Goal: Transaction & Acquisition: Purchase product/service

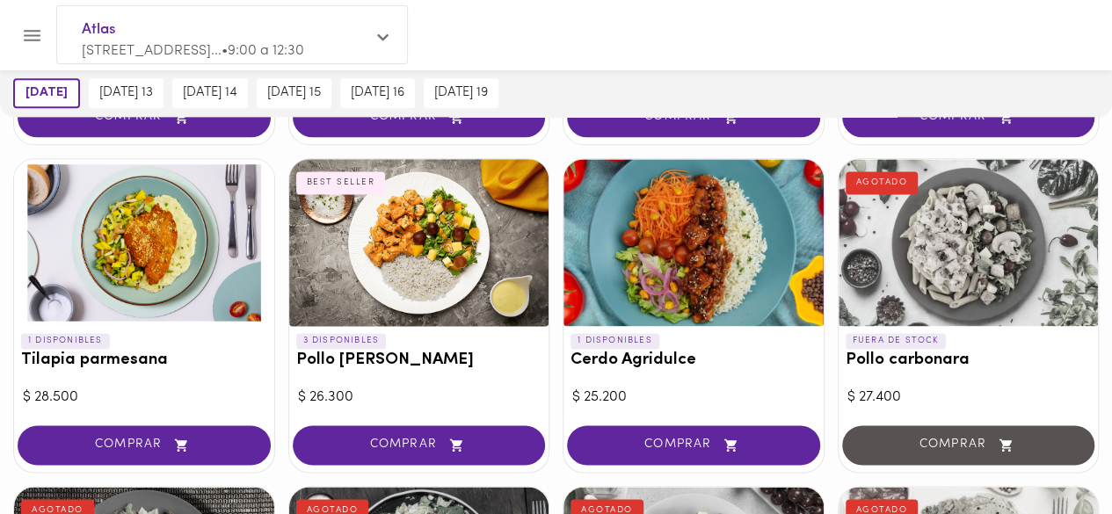
scroll to position [1091, 0]
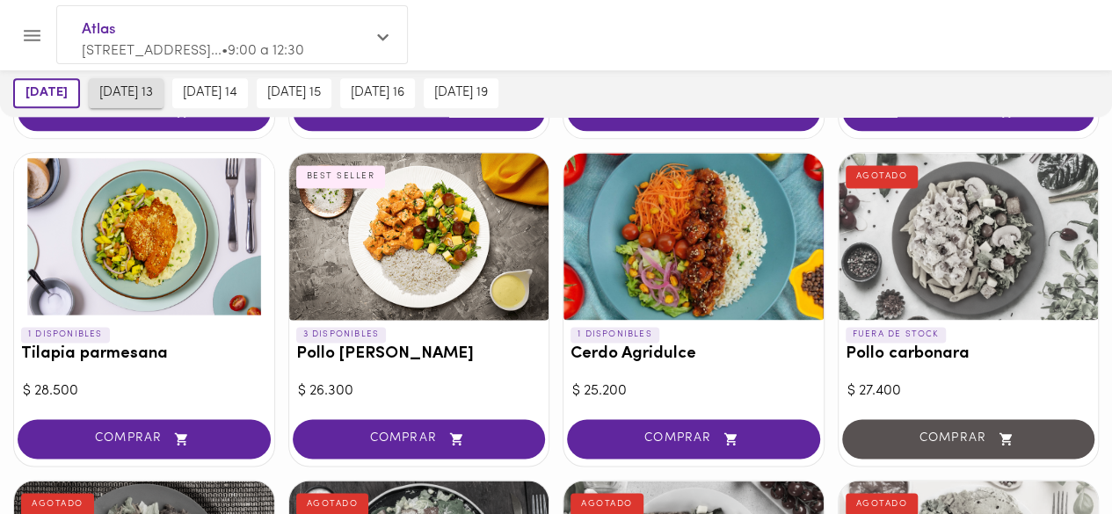
click at [153, 89] on span "[DATE] 13" at bounding box center [126, 93] width 54 height 16
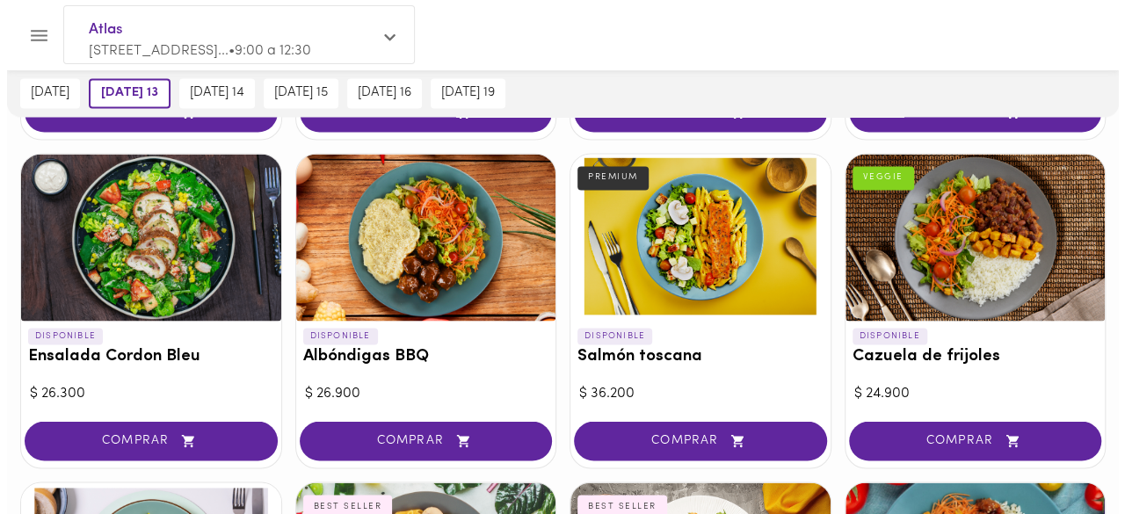
scroll to position [1451, 0]
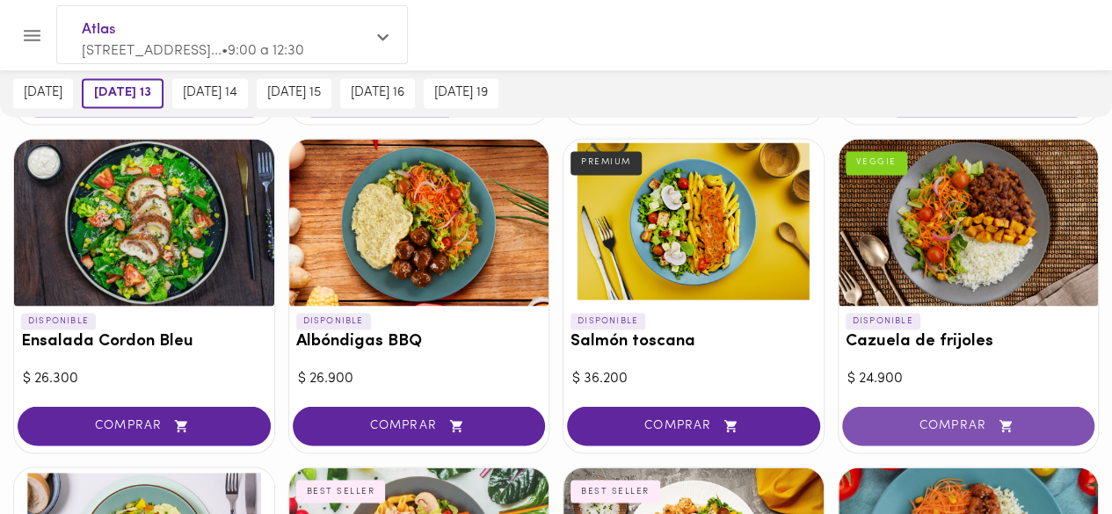
click at [956, 418] on span "COMPRAR" at bounding box center [968, 425] width 209 height 15
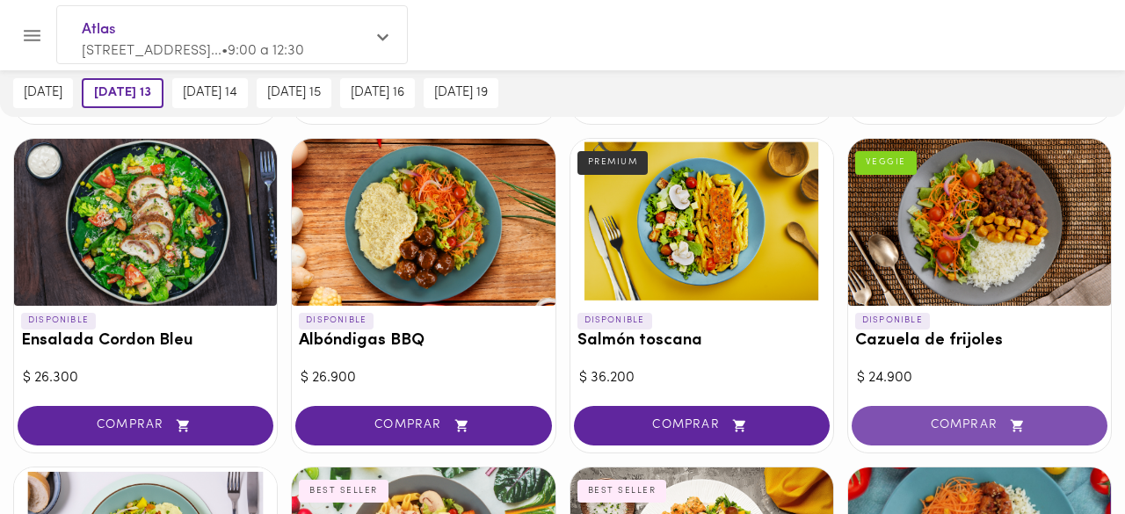
scroll to position [1452, 0]
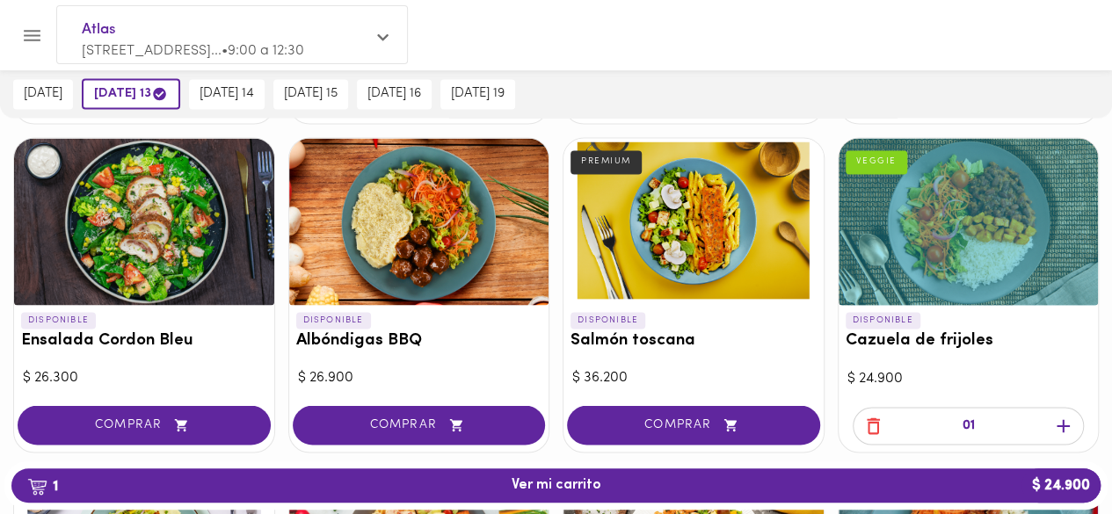
click at [726, 484] on span "1 Ver mi carrito $ 24.900" at bounding box center [555, 485] width 1061 height 17
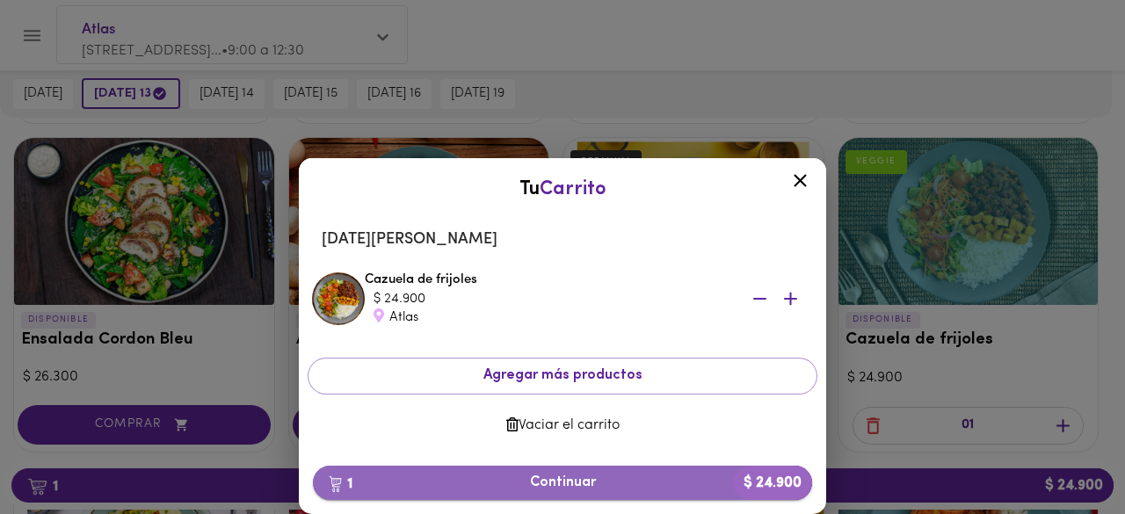
click at [550, 483] on span "1 Continuar $ 24.900" at bounding box center [562, 483] width 471 height 17
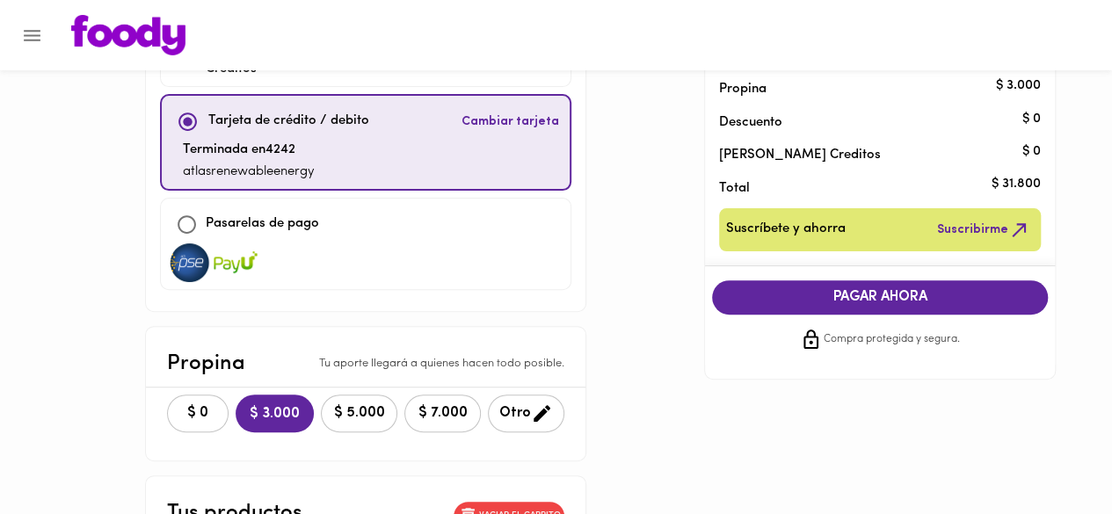
scroll to position [166, 0]
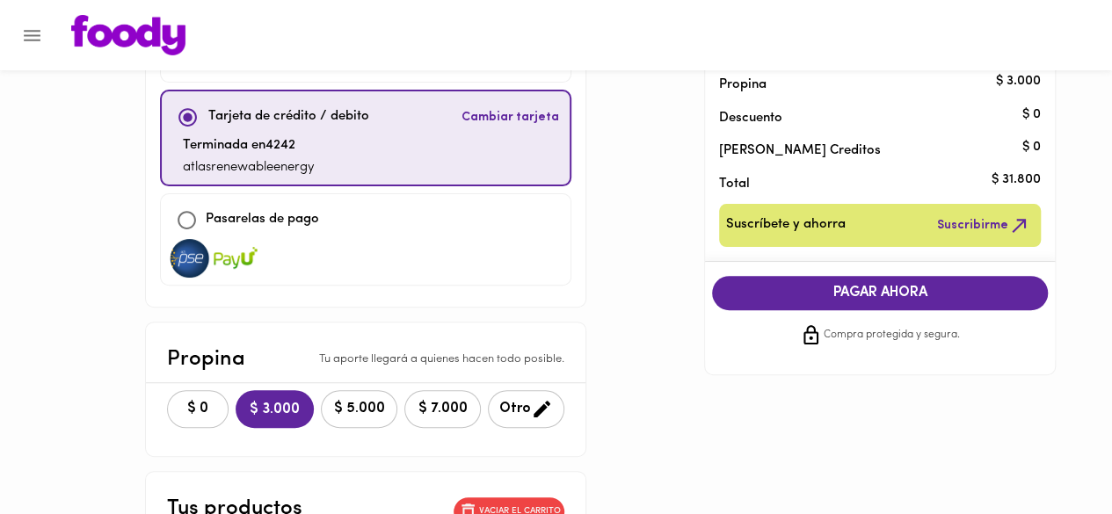
click at [178, 401] on span "$ 0" at bounding box center [197, 409] width 39 height 17
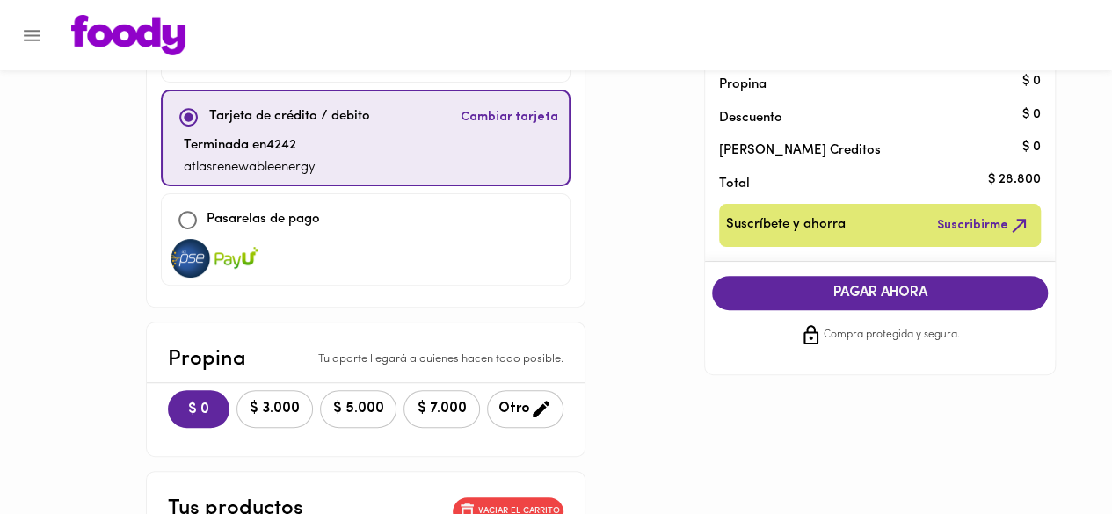
click at [771, 297] on span "PAGAR AHORA" at bounding box center [880, 293] width 301 height 17
